Goal: Task Accomplishment & Management: Complete application form

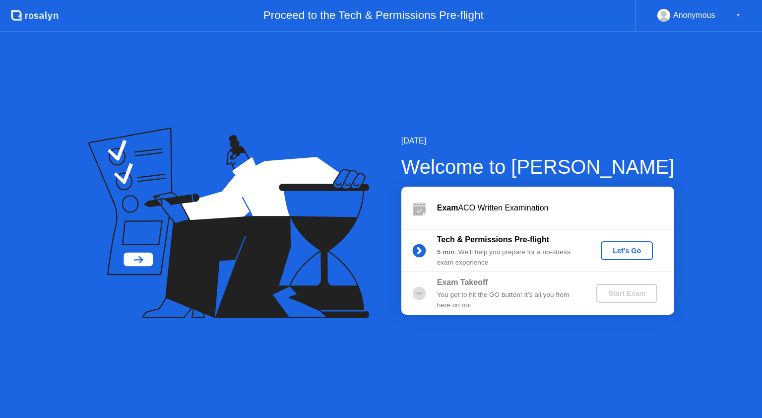
click at [605, 253] on div "Let's Go" at bounding box center [627, 251] width 44 height 8
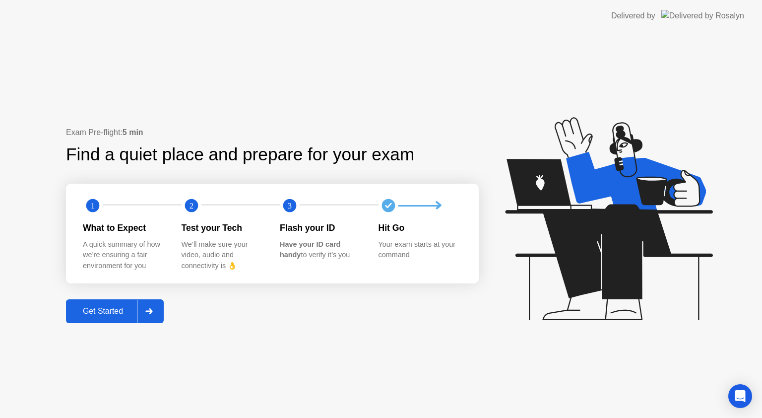
click at [157, 311] on div at bounding box center [149, 311] width 24 height 23
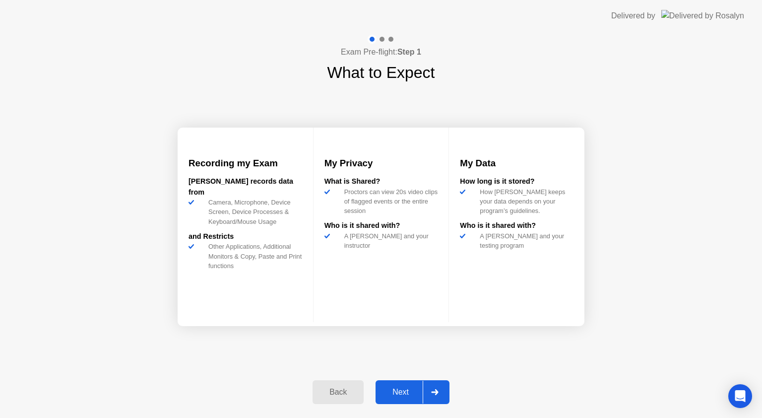
click at [440, 385] on div at bounding box center [435, 391] width 24 height 23
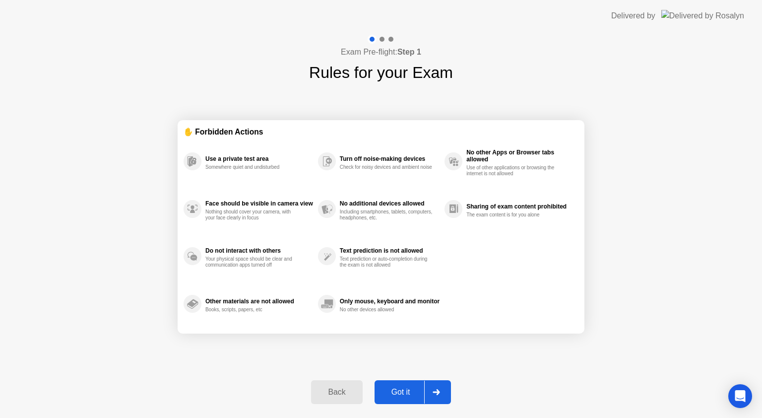
click at [407, 388] on div "Got it" at bounding box center [401, 391] width 47 height 9
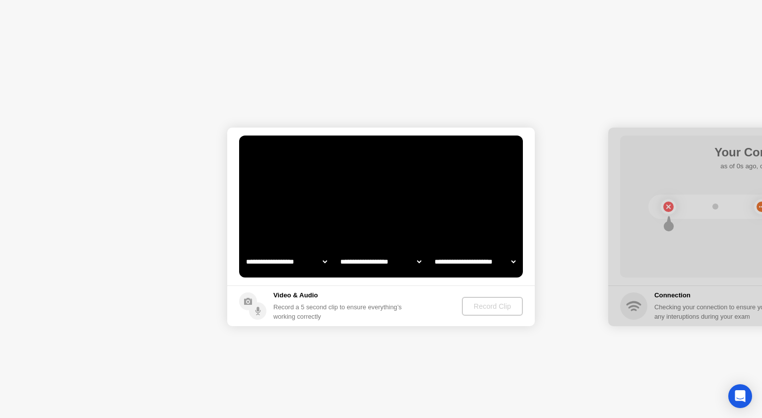
select select "**********"
select select "*******"
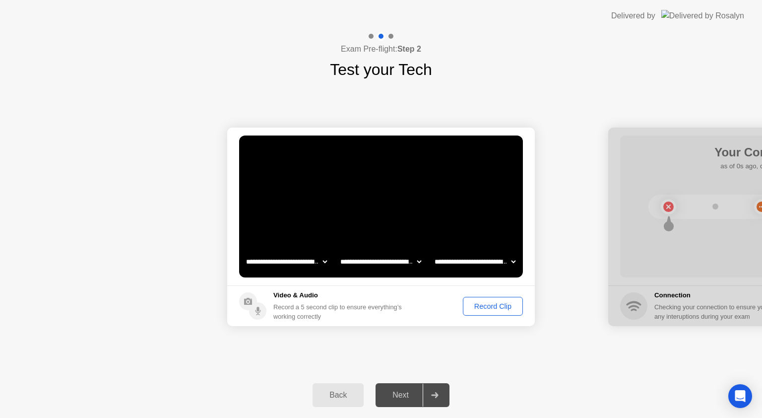
click at [494, 315] on footer "Video & Audio Record a 5 second clip to ensure everything’s working correctly R…" at bounding box center [381, 305] width 308 height 41
click at [492, 308] on div "Record Clip" at bounding box center [492, 306] width 53 height 8
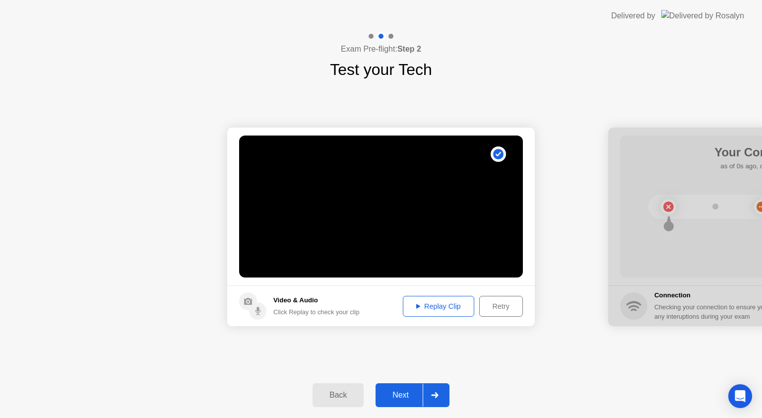
click at [427, 302] on div "Replay Clip" at bounding box center [438, 306] width 64 height 8
click at [441, 394] on div at bounding box center [435, 394] width 24 height 23
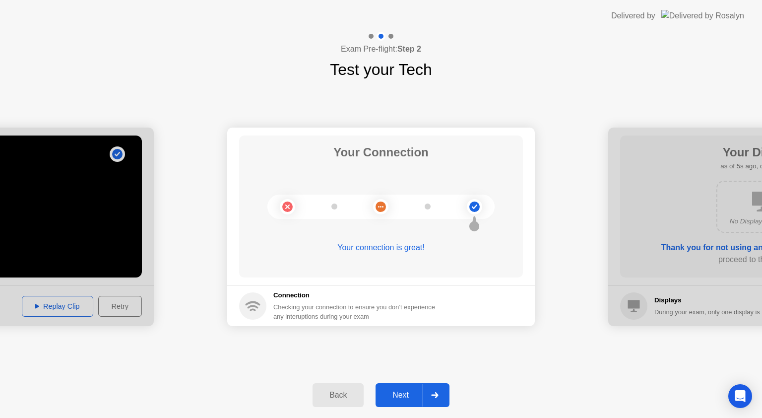
click at [443, 401] on div at bounding box center [435, 394] width 24 height 23
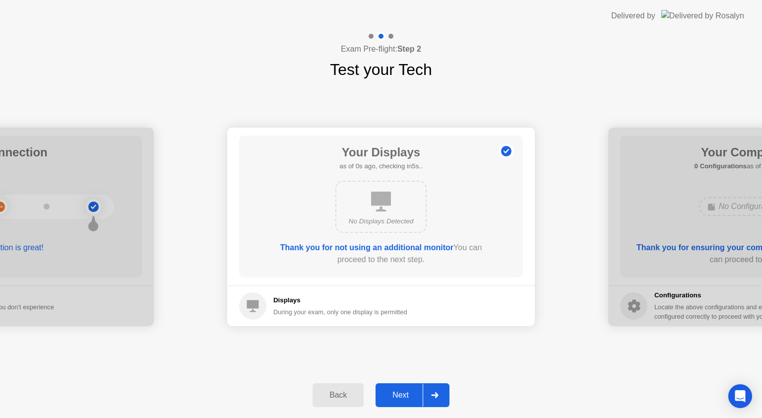
click at [443, 401] on div at bounding box center [435, 394] width 24 height 23
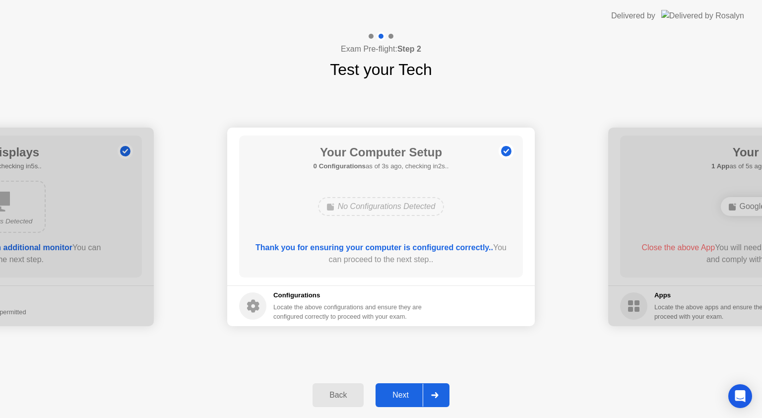
click at [432, 392] on icon at bounding box center [434, 395] width 7 height 6
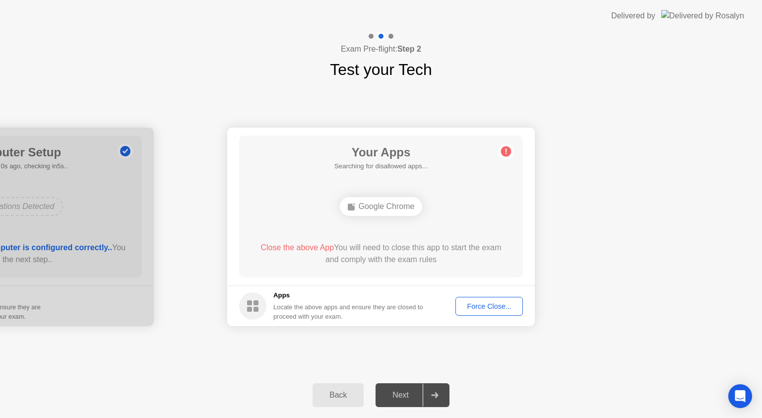
click at [486, 302] on div "Force Close..." at bounding box center [489, 306] width 61 height 8
click at [476, 305] on div "Force Close..." at bounding box center [489, 306] width 61 height 8
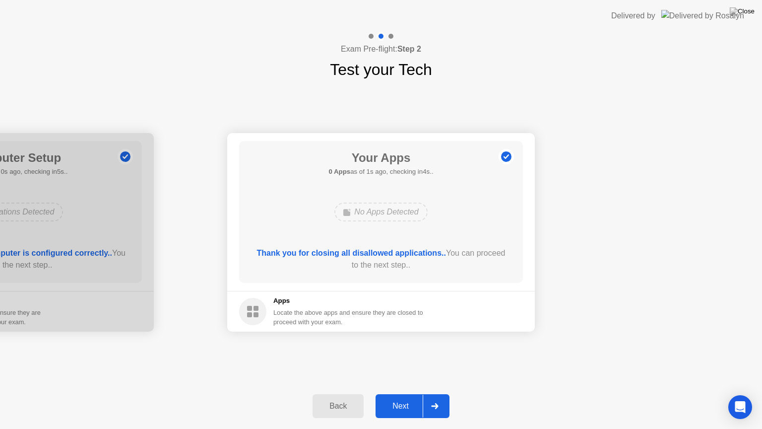
click at [442, 398] on div at bounding box center [435, 405] width 24 height 23
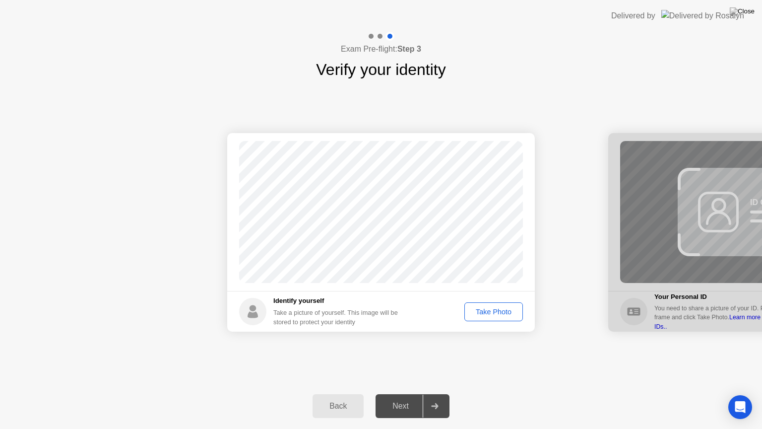
click at [498, 315] on div "Take Photo" at bounding box center [494, 312] width 52 height 8
click at [439, 399] on div at bounding box center [435, 405] width 24 height 23
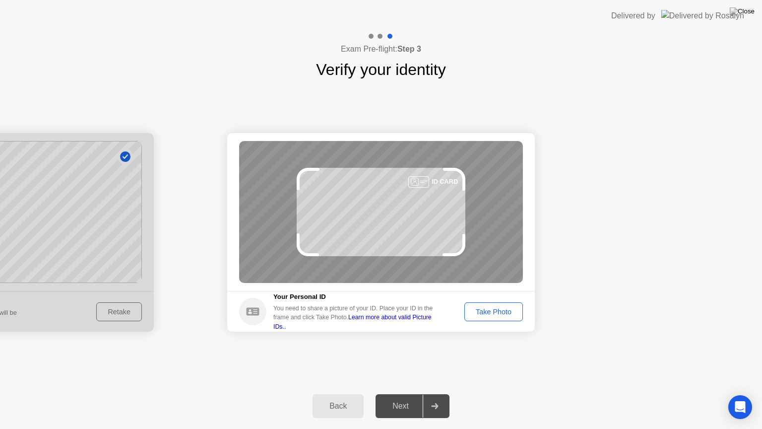
click at [484, 314] on div "Take Photo" at bounding box center [494, 312] width 52 height 8
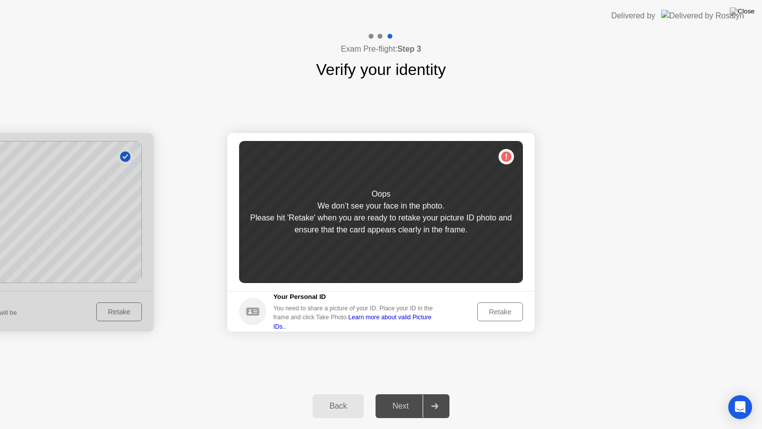
click at [502, 311] on div "Retake" at bounding box center [500, 312] width 39 height 8
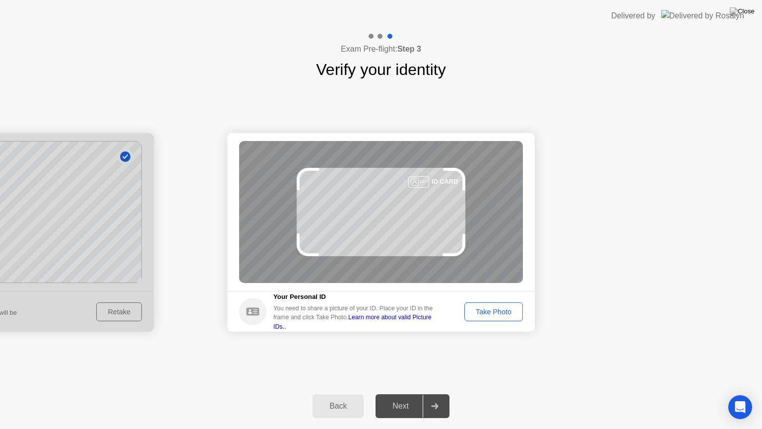
click at [502, 311] on div "Take Photo" at bounding box center [494, 312] width 52 height 8
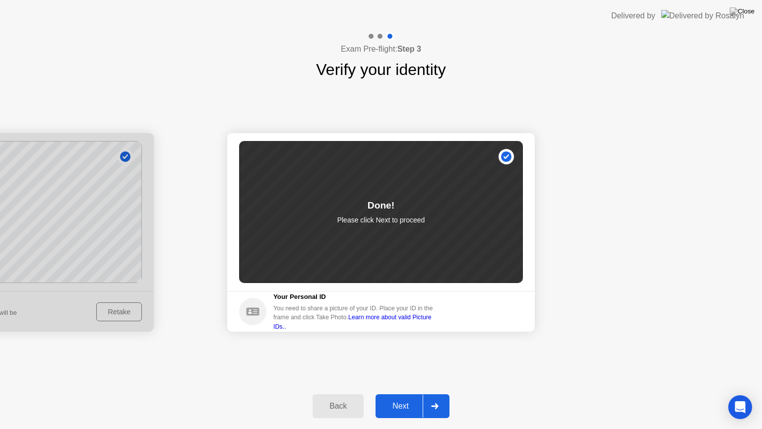
click at [442, 396] on div at bounding box center [435, 405] width 24 height 23
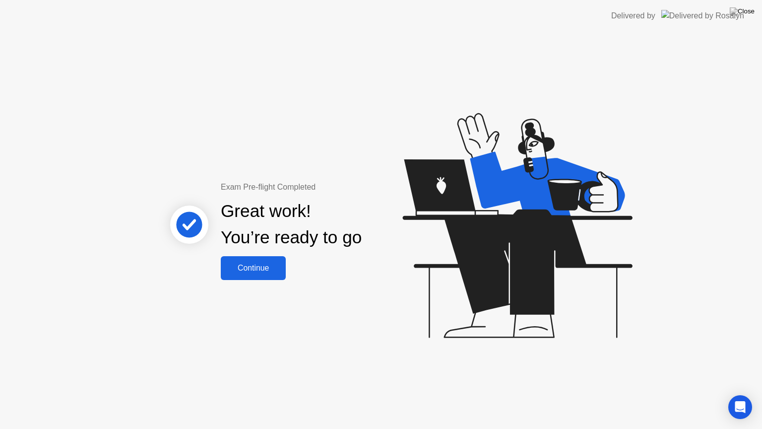
click at [252, 269] on div "Continue" at bounding box center [253, 267] width 59 height 9
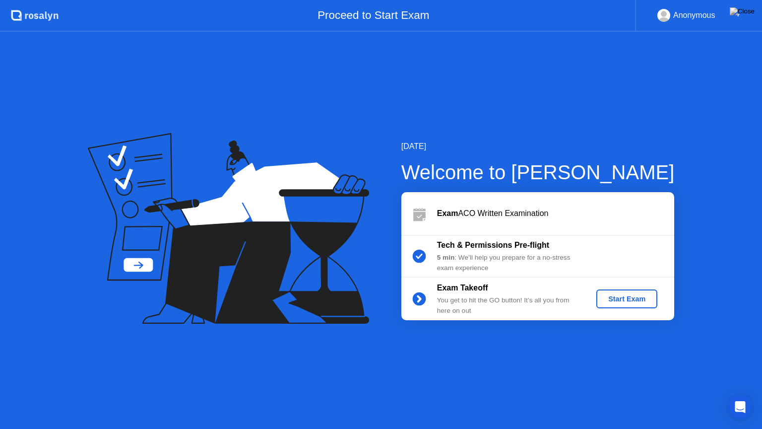
click at [625, 300] on div "Start Exam" at bounding box center [626, 299] width 53 height 8
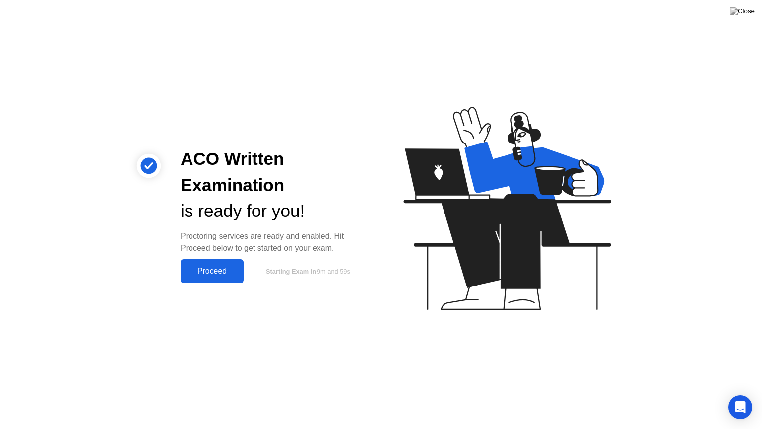
click at [216, 271] on div "Proceed" at bounding box center [212, 270] width 57 height 9
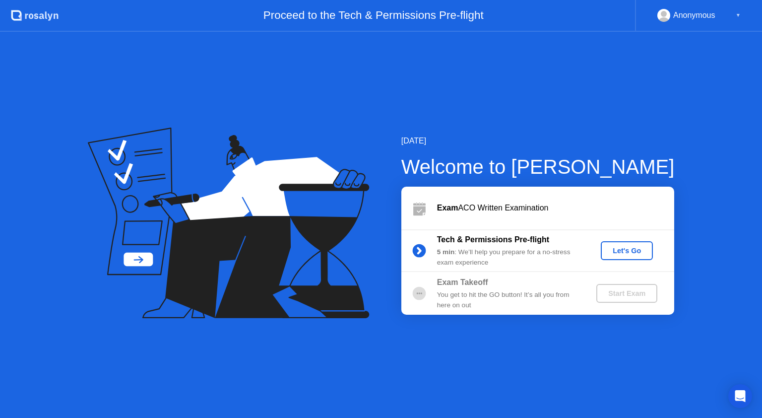
click at [623, 252] on div "Let's Go" at bounding box center [627, 251] width 44 height 8
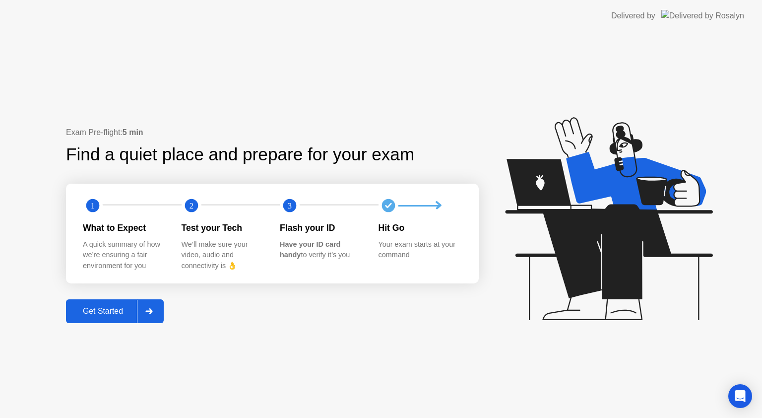
click at [149, 302] on div at bounding box center [149, 311] width 24 height 23
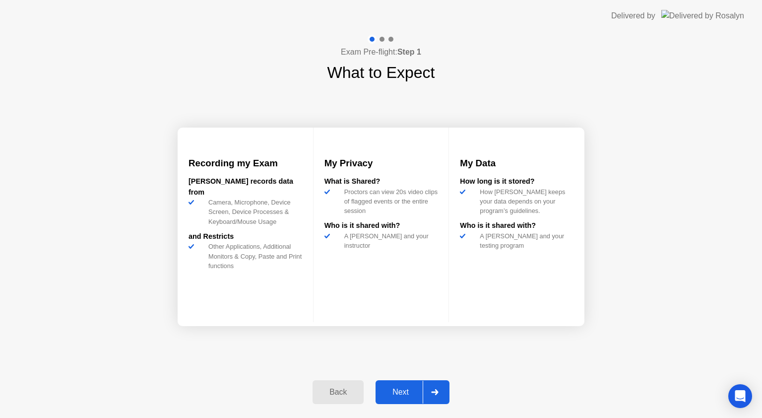
click at [448, 389] on button "Next" at bounding box center [413, 392] width 74 height 24
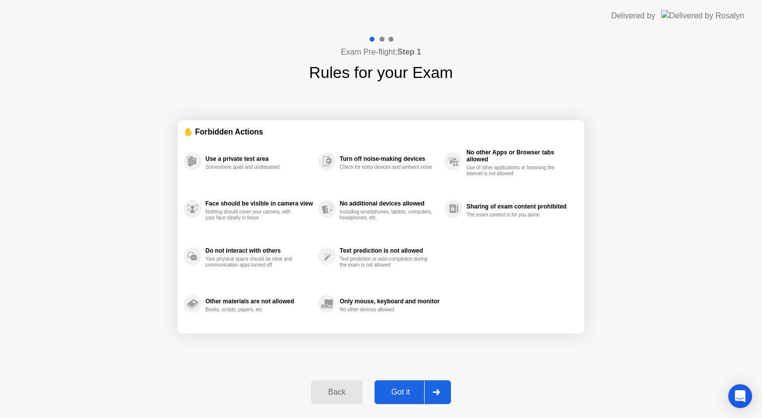
click at [430, 386] on div at bounding box center [436, 391] width 24 height 23
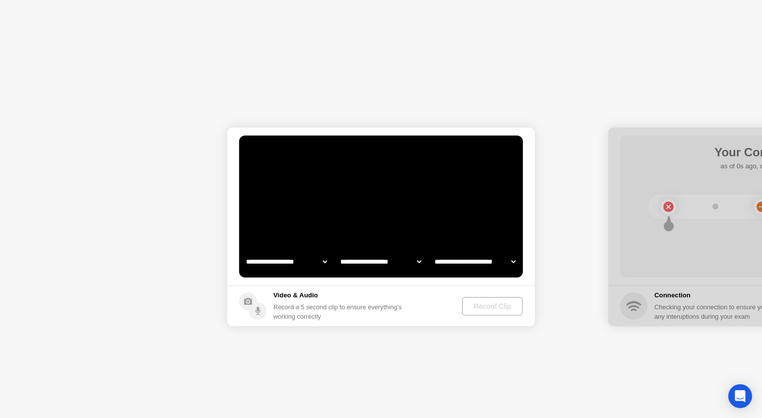
select select "**********"
select select "*******"
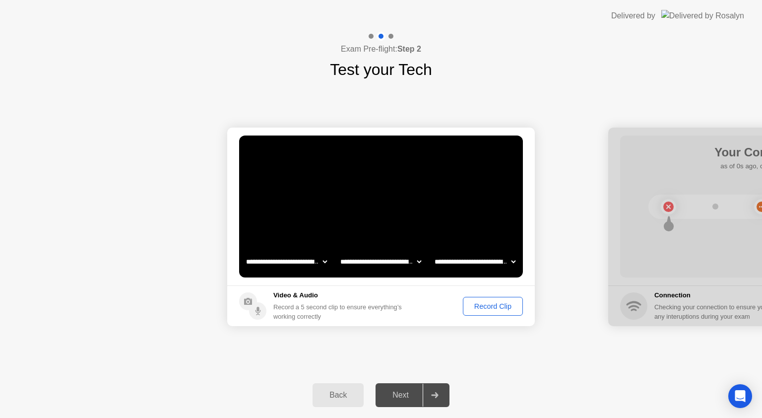
click at [486, 306] on div "Record Clip" at bounding box center [492, 306] width 53 height 8
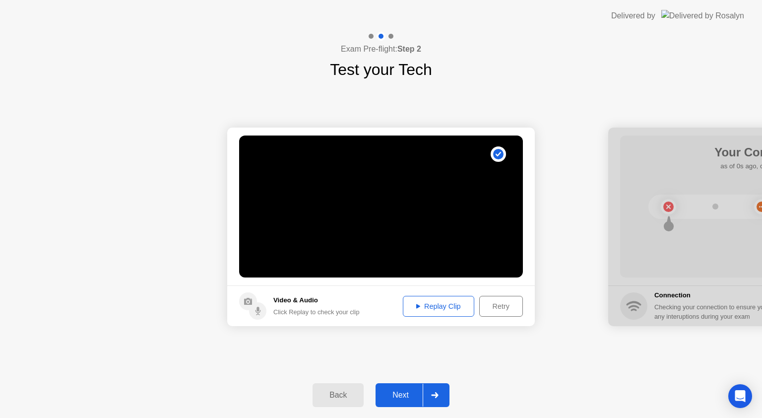
click at [434, 398] on div at bounding box center [435, 394] width 24 height 23
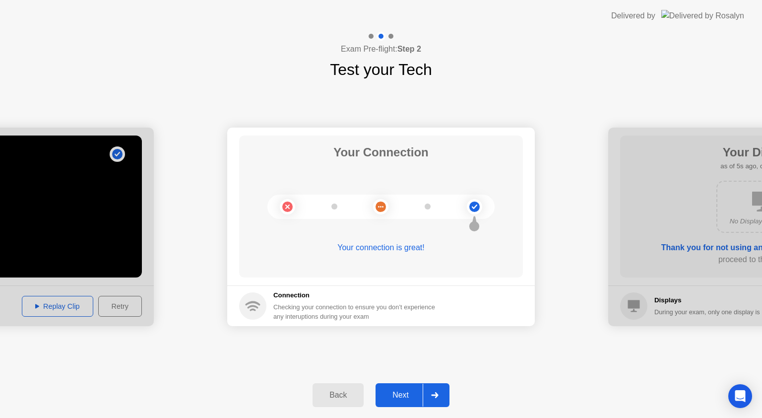
click at [438, 388] on div at bounding box center [435, 394] width 24 height 23
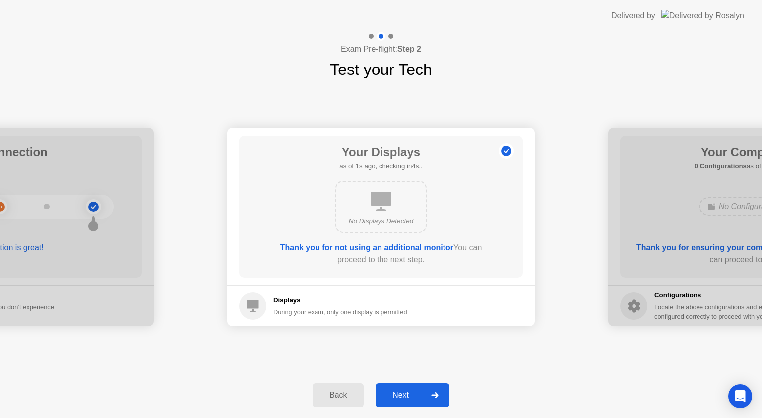
click at [439, 401] on div at bounding box center [435, 394] width 24 height 23
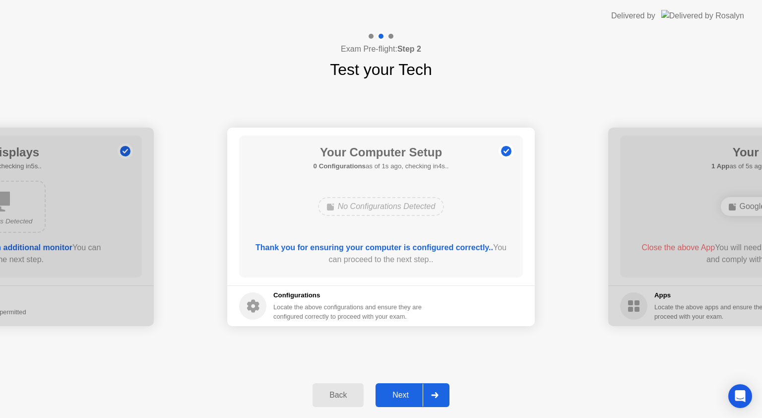
click at [439, 389] on div at bounding box center [435, 394] width 24 height 23
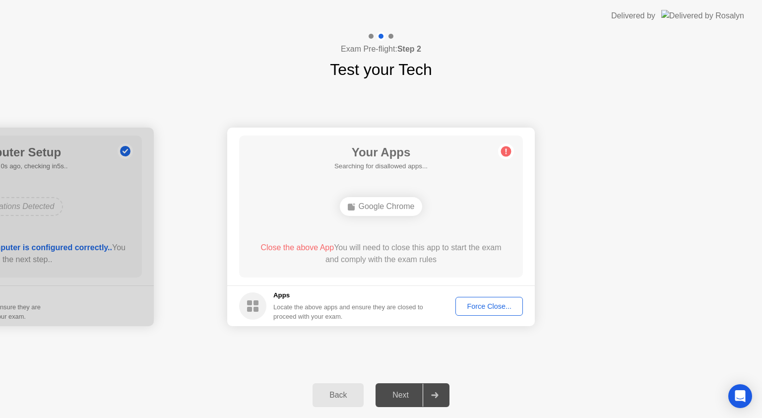
click at [472, 306] on div "Force Close..." at bounding box center [489, 306] width 61 height 8
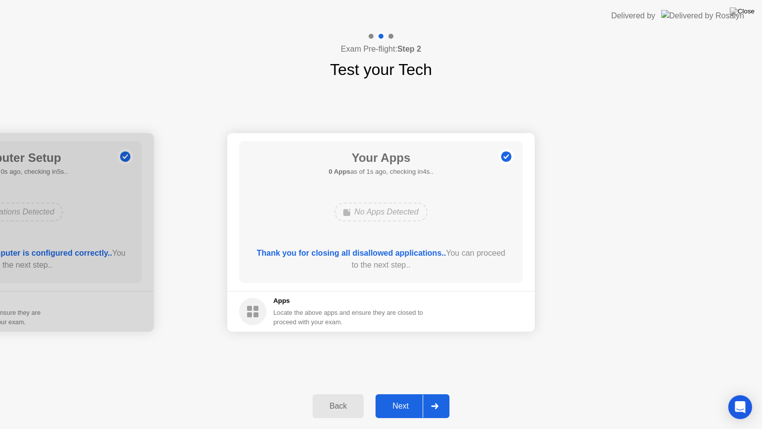
click at [442, 403] on div at bounding box center [435, 405] width 24 height 23
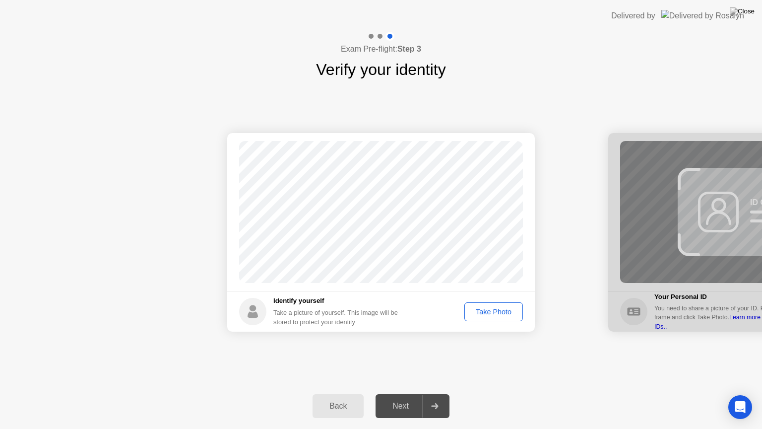
click at [478, 315] on div "Take Photo" at bounding box center [494, 312] width 52 height 8
click at [442, 403] on div at bounding box center [435, 405] width 24 height 23
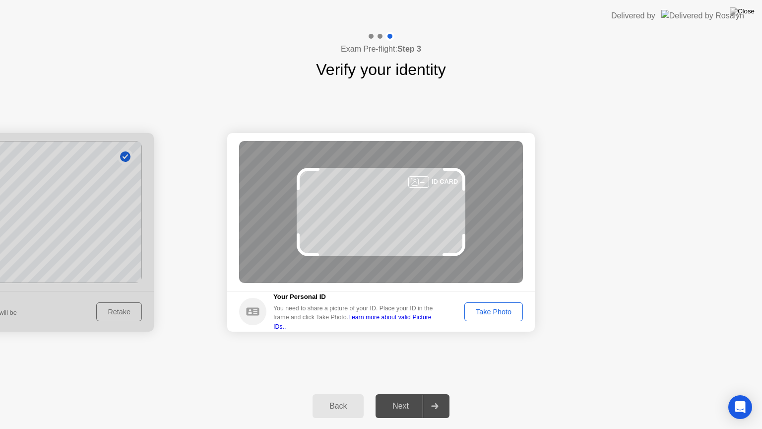
click at [483, 314] on div "Take Photo" at bounding box center [494, 312] width 52 height 8
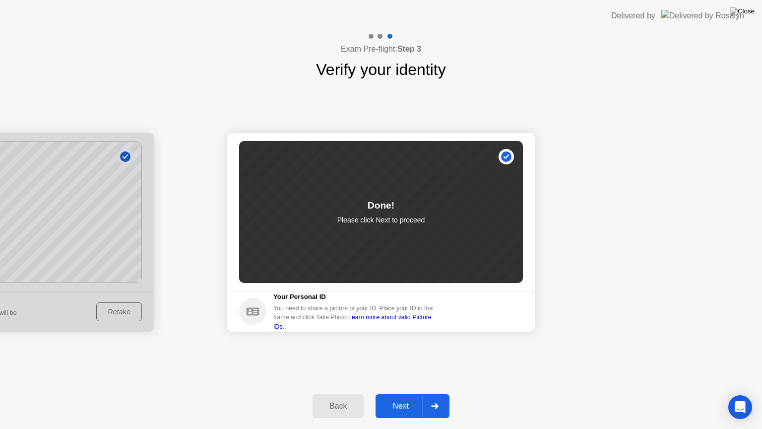
click at [444, 397] on div at bounding box center [435, 405] width 24 height 23
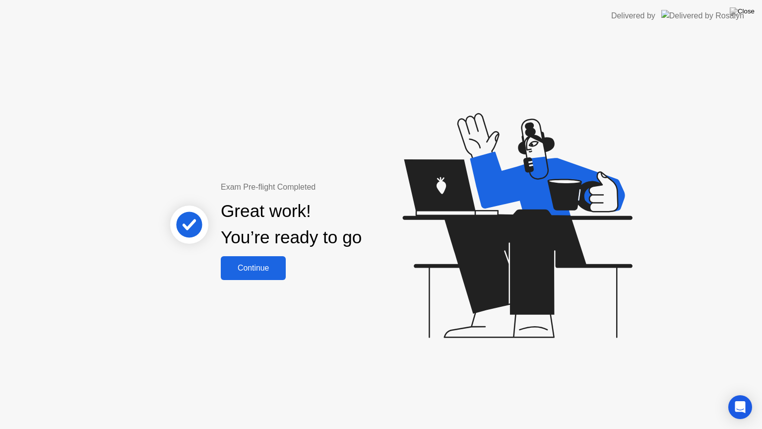
click at [244, 268] on div "Continue" at bounding box center [253, 267] width 59 height 9
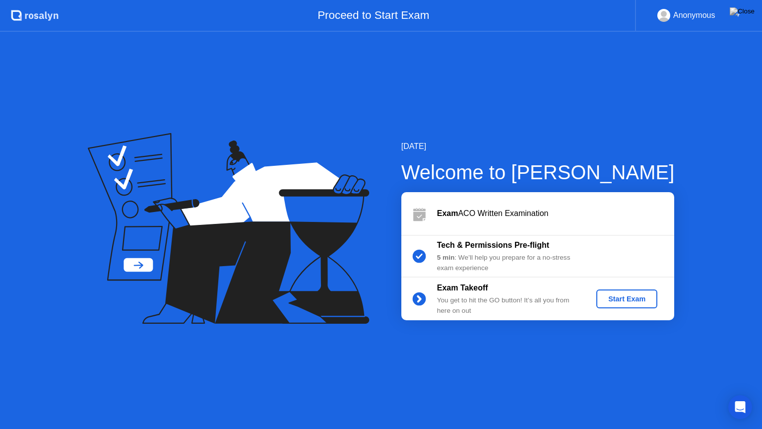
click at [613, 298] on div "Start Exam" at bounding box center [626, 299] width 53 height 8
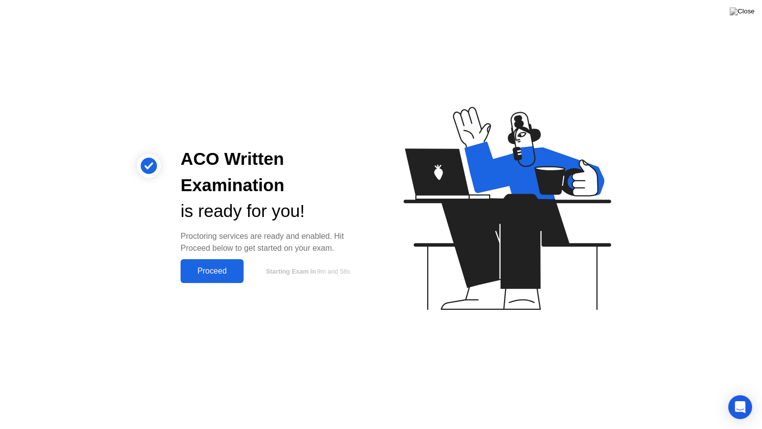
click at [223, 271] on div "Proceed" at bounding box center [212, 270] width 57 height 9
